Goal: Task Accomplishment & Management: Use online tool/utility

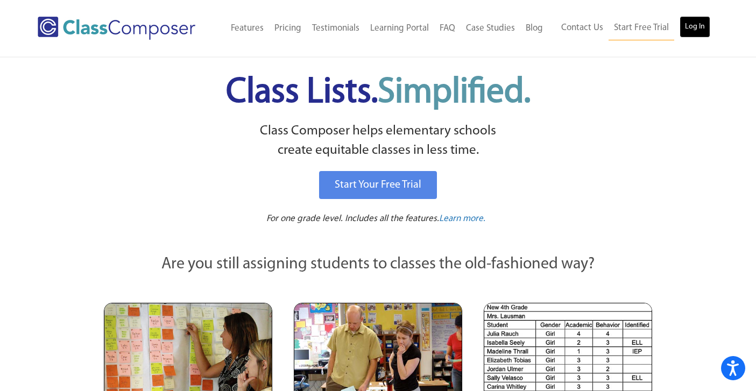
click at [688, 29] on link "Log In" at bounding box center [695, 27] width 31 height 22
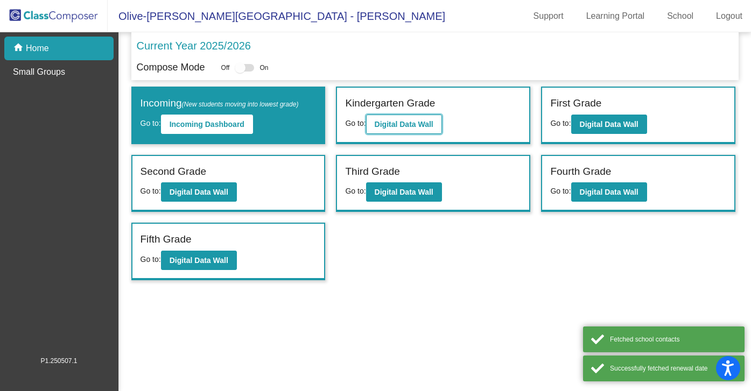
click at [405, 124] on b "Digital Data Wall" at bounding box center [403, 124] width 59 height 9
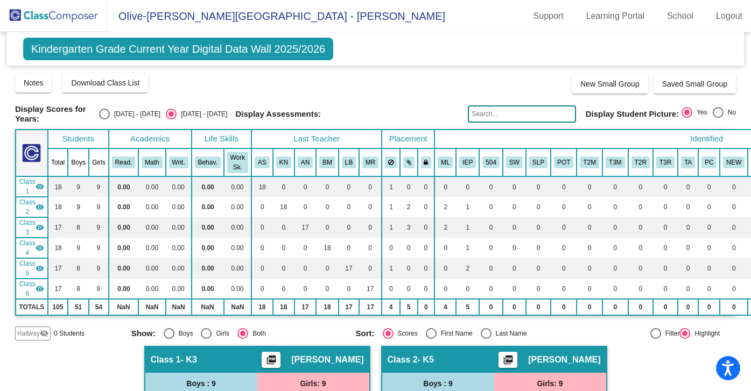
click at [110, 113] on div "Select an option" at bounding box center [104, 114] width 11 height 11
click at [104, 119] on input "[DATE] - [DATE]" at bounding box center [104, 119] width 1 height 1
radio input "true"
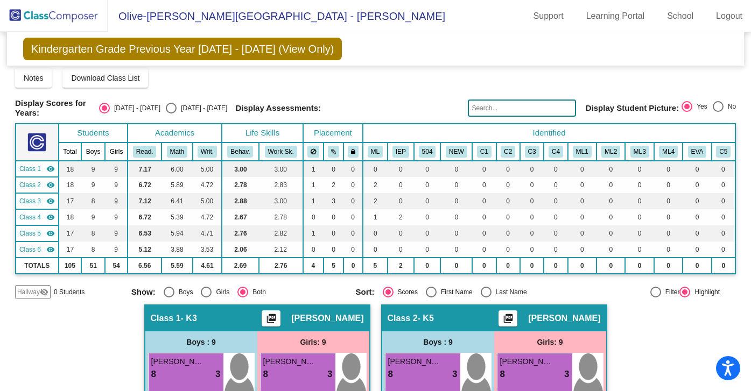
scroll to position [14, 0]
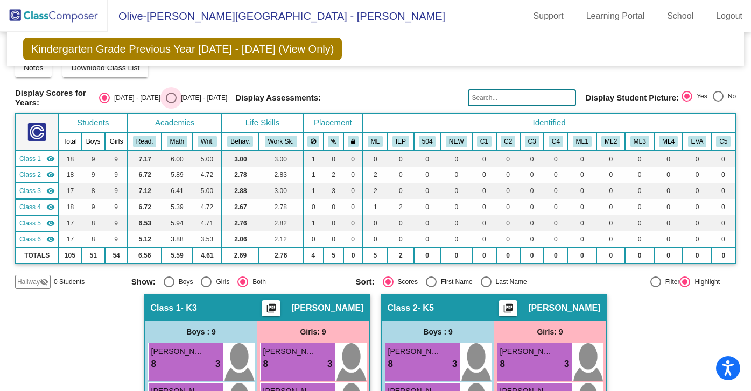
click at [176, 95] on div "Select an option" at bounding box center [171, 98] width 11 height 11
click at [171, 103] on input "[DATE] - [DATE]" at bounding box center [171, 103] width 1 height 1
radio input "true"
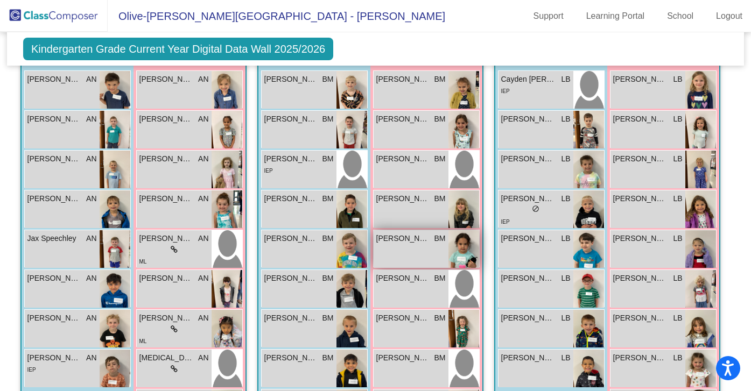
scroll to position [748, 0]
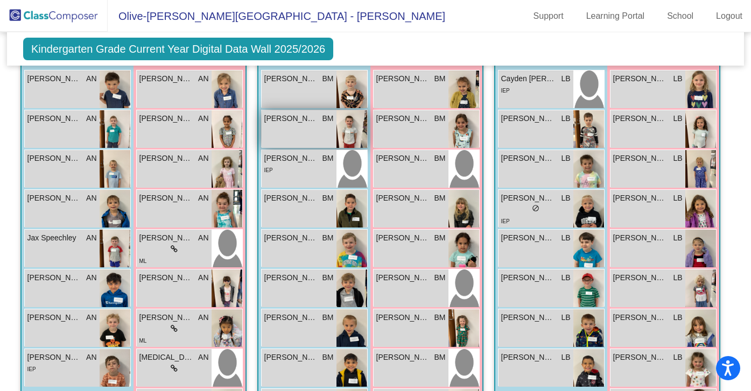
click at [294, 137] on div "[PERSON_NAME] [PERSON_NAME] lock do_not_disturb_alt" at bounding box center [298, 129] width 75 height 38
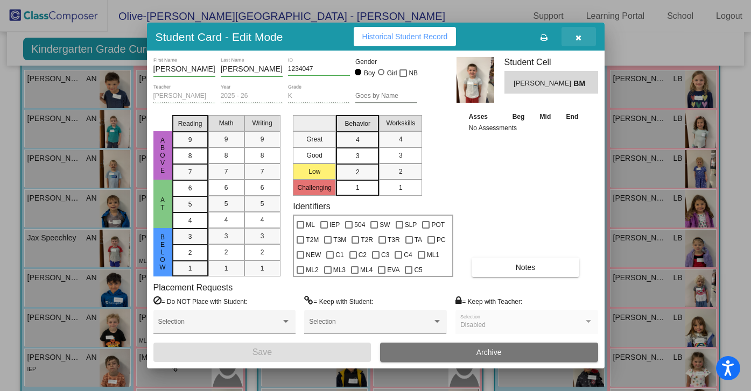
click at [576, 38] on icon "button" at bounding box center [578, 38] width 6 height 8
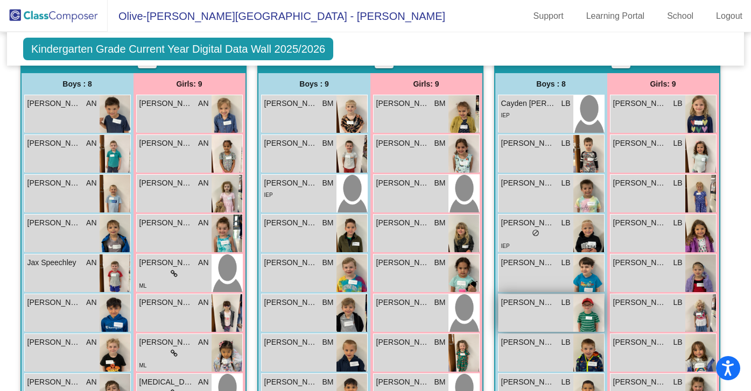
scroll to position [725, 0]
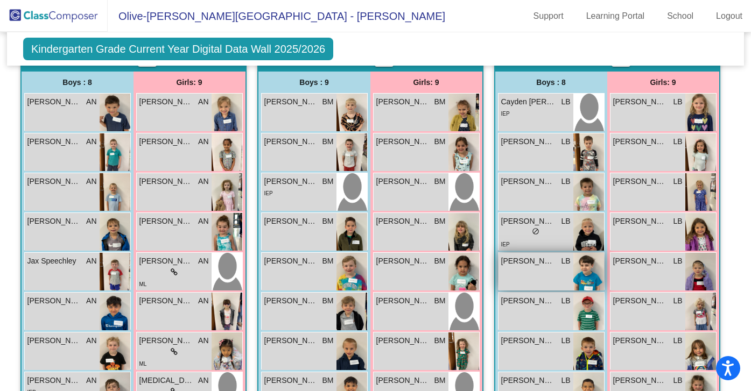
click at [524, 268] on div "[PERSON_NAME] LB lock do_not_disturb_alt" at bounding box center [535, 272] width 75 height 38
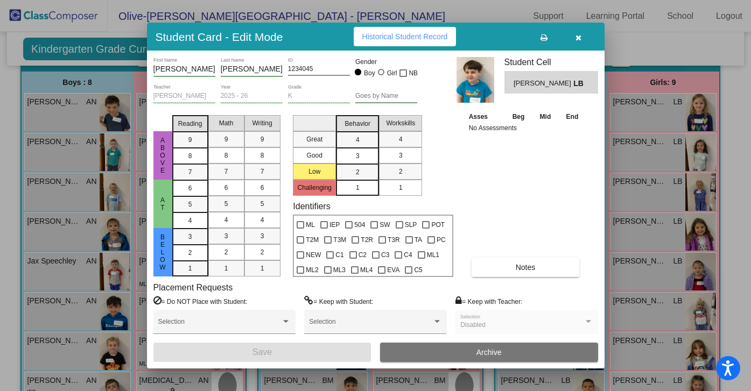
click at [575, 39] on icon "button" at bounding box center [578, 38] width 6 height 8
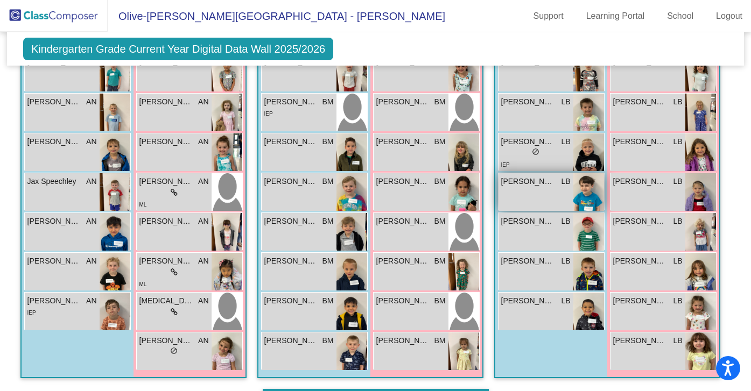
scroll to position [804, 0]
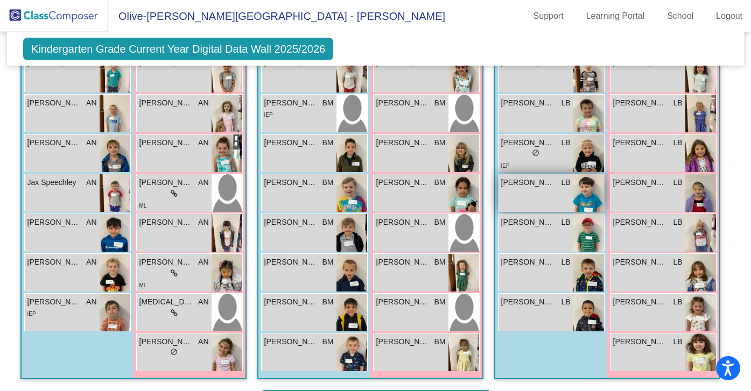
click at [552, 190] on div "[PERSON_NAME] LB lock do_not_disturb_alt" at bounding box center [535, 193] width 75 height 38
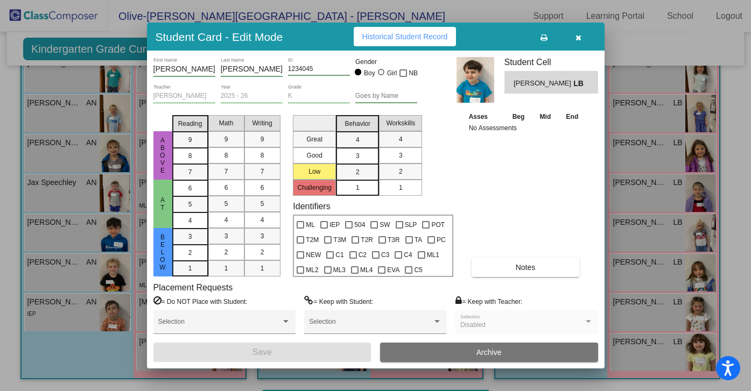
click at [479, 177] on div "Asses Beg Mid End No Assessments Notes" at bounding box center [526, 194] width 120 height 166
click at [576, 38] on icon "button" at bounding box center [578, 38] width 6 height 8
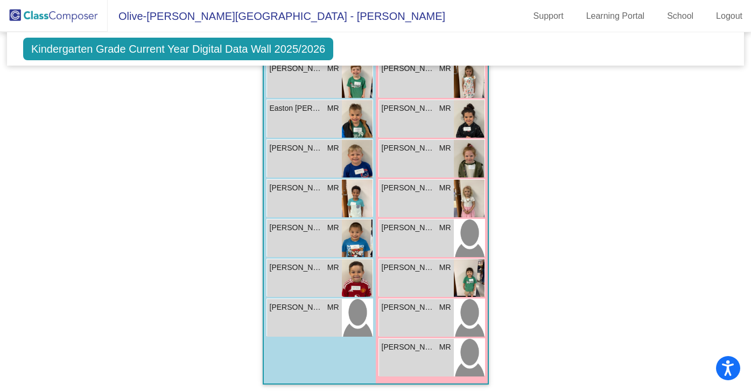
scroll to position [1224, 0]
